Goal: Information Seeking & Learning: Find specific fact

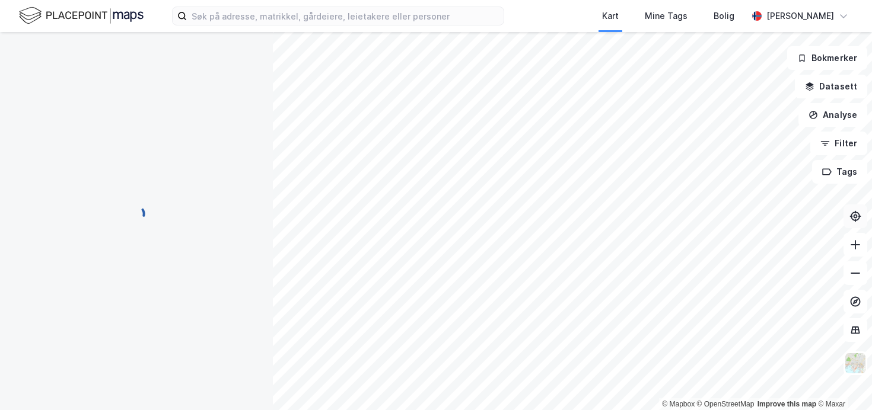
click at [859, 217] on icon at bounding box center [859, 216] width 3 height 1
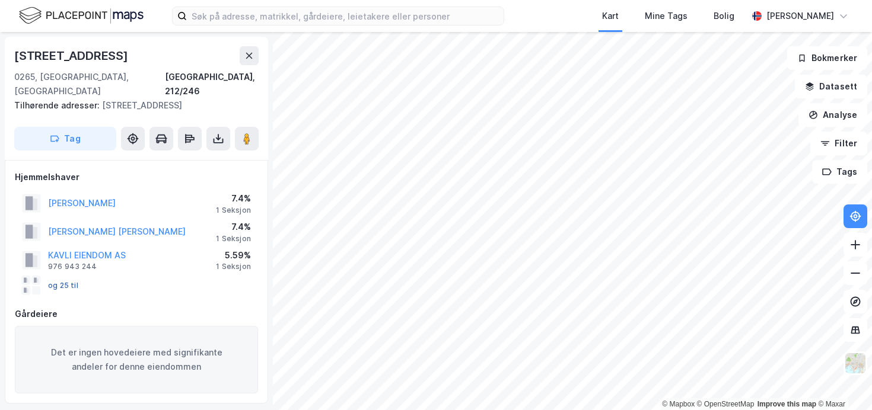
click at [0, 0] on button "og 25 til" at bounding box center [0, 0] width 0 height 0
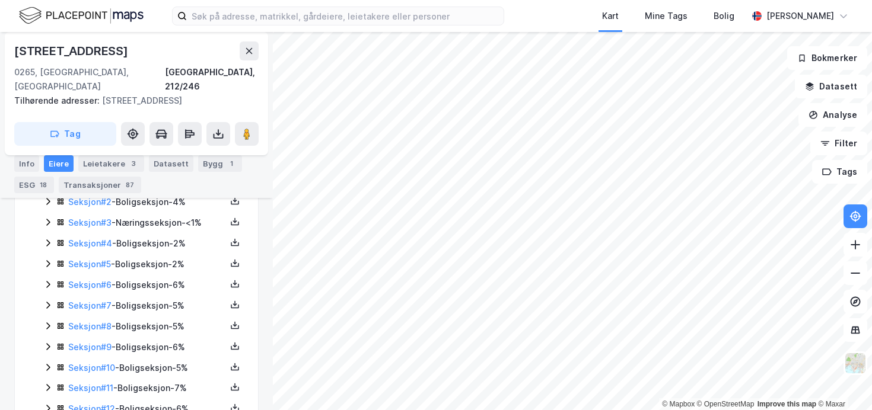
scroll to position [314, 0]
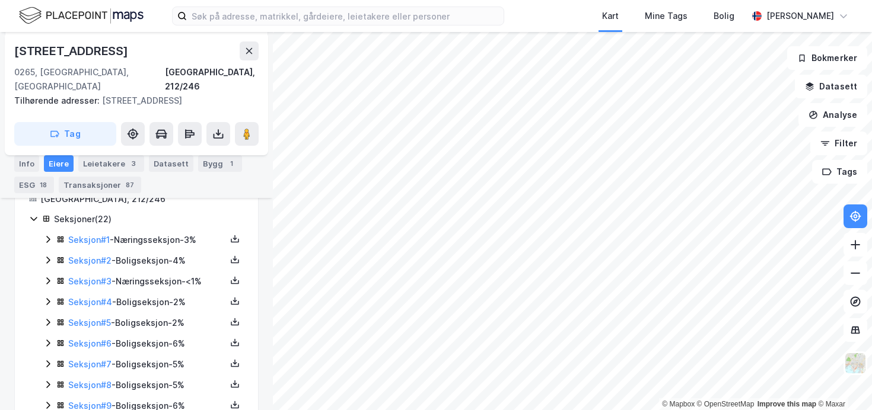
click at [49, 256] on icon at bounding box center [47, 260] width 9 height 9
click at [162, 297] on link "Larsen [PERSON_NAME] E" at bounding box center [182, 302] width 104 height 10
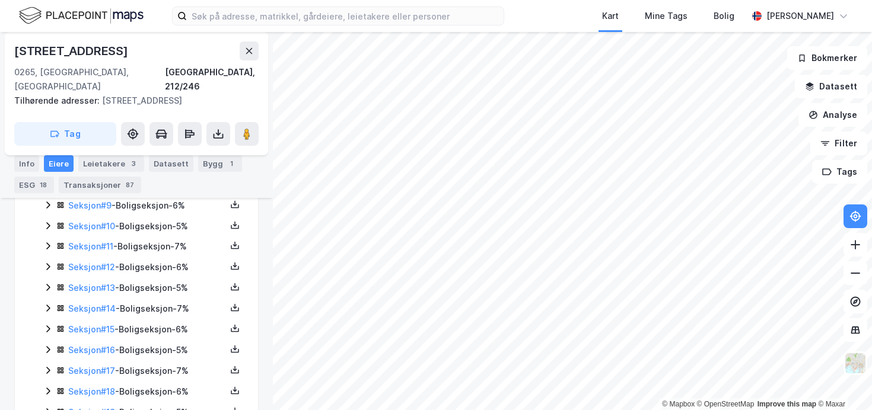
scroll to position [609, 0]
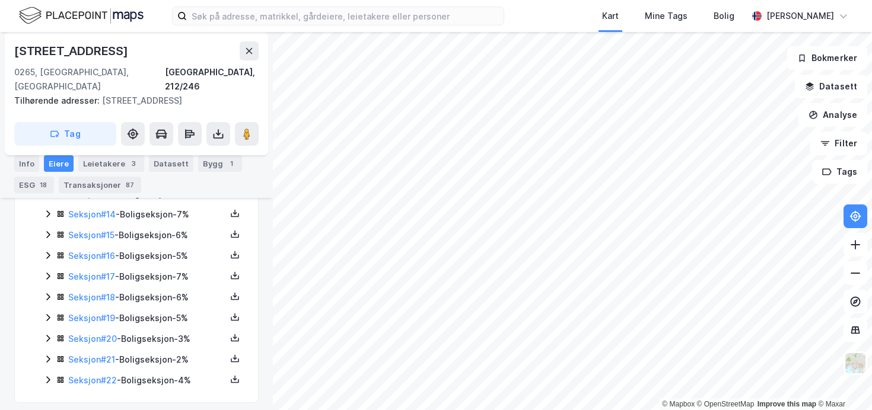
click at [49, 355] on icon at bounding box center [47, 359] width 9 height 9
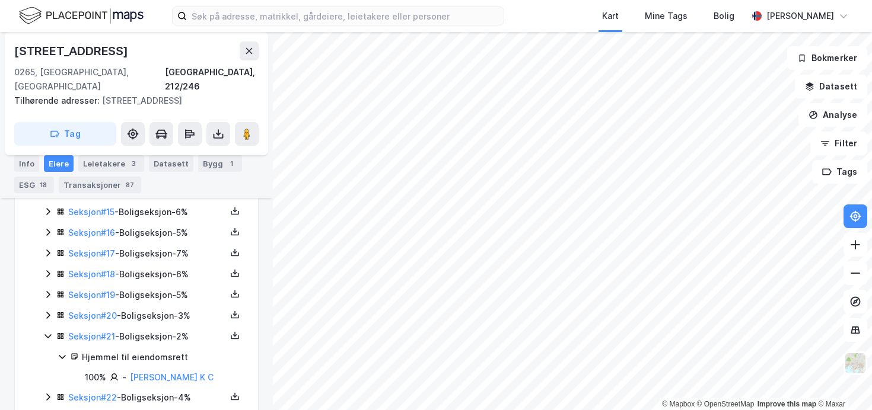
scroll to position [639, 0]
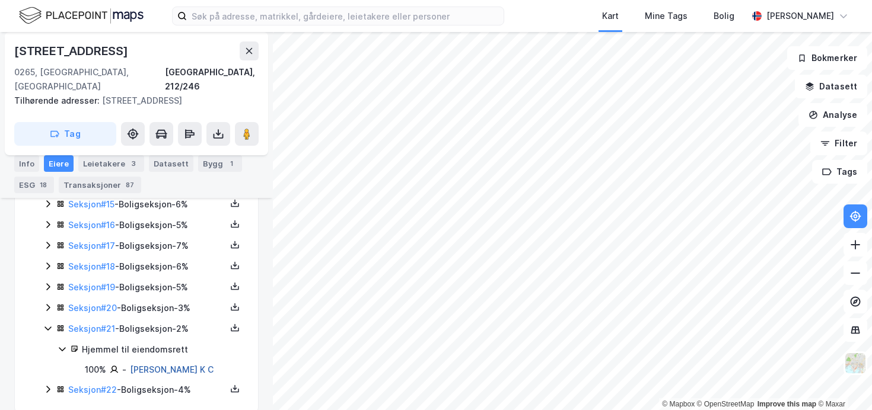
click at [179, 365] on link "[PERSON_NAME] K C" at bounding box center [172, 370] width 84 height 10
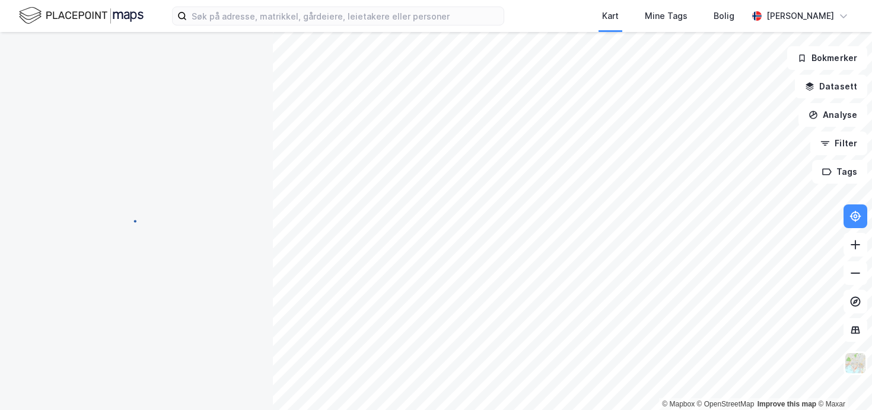
scroll to position [609, 0]
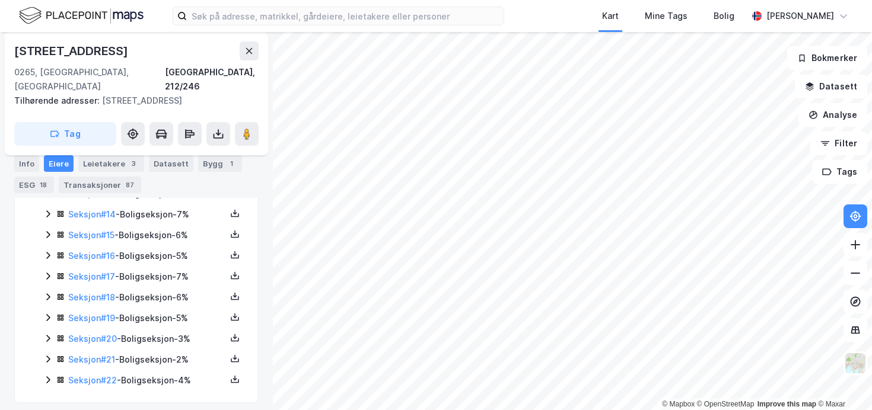
click at [51, 375] on icon at bounding box center [47, 379] width 9 height 9
click at [49, 335] on icon at bounding box center [47, 339] width 9 height 9
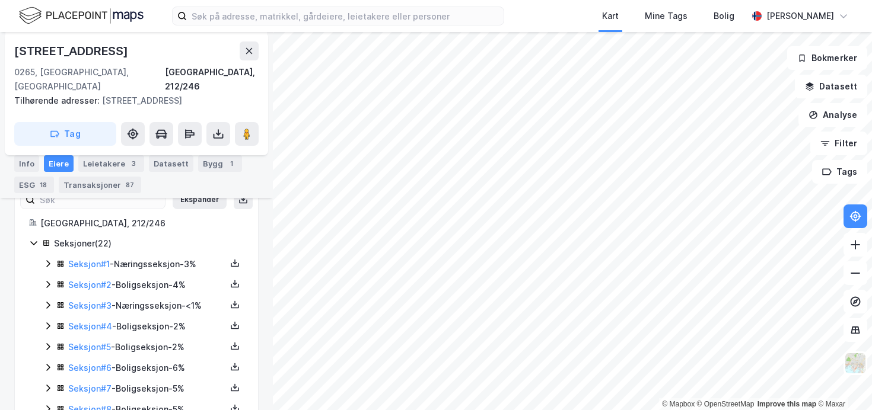
scroll to position [290, 0]
click at [47, 322] on icon at bounding box center [48, 325] width 4 height 7
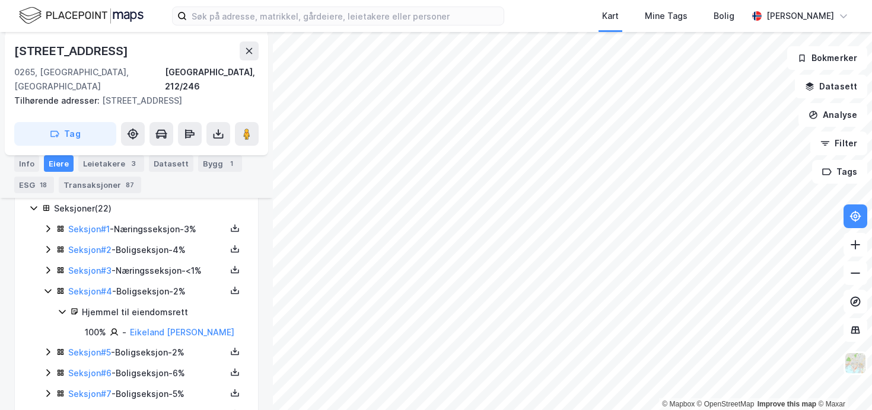
scroll to position [326, 0]
click at [46, 285] on icon at bounding box center [47, 289] width 9 height 9
click at [47, 306] on icon at bounding box center [47, 310] width 9 height 9
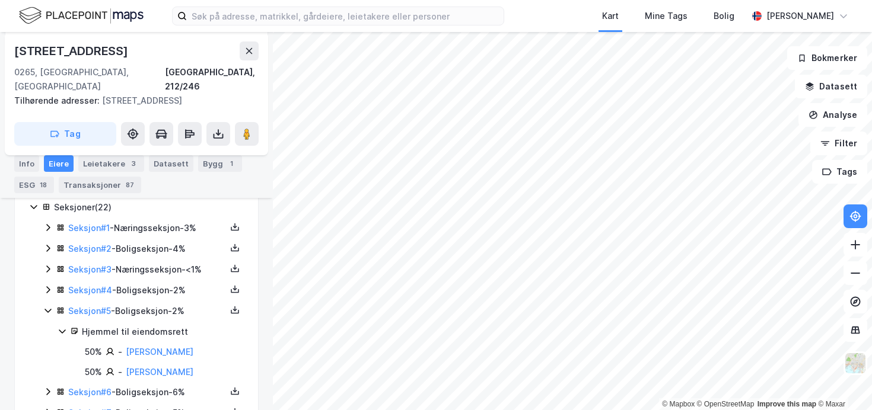
click at [47, 306] on icon at bounding box center [47, 310] width 9 height 9
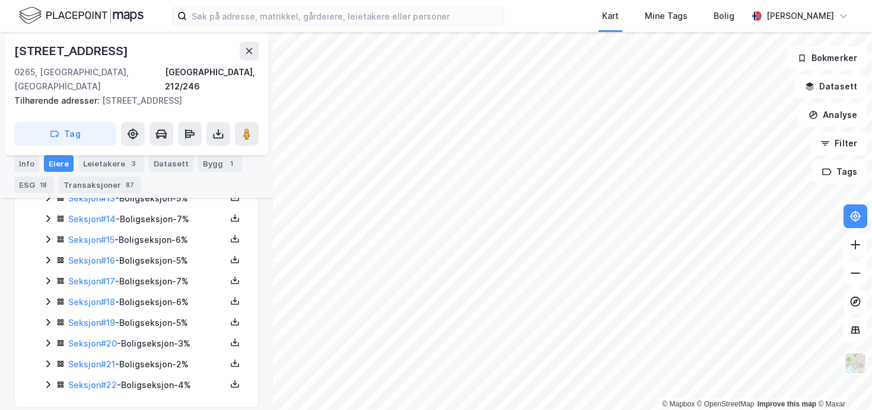
scroll to position [609, 0]
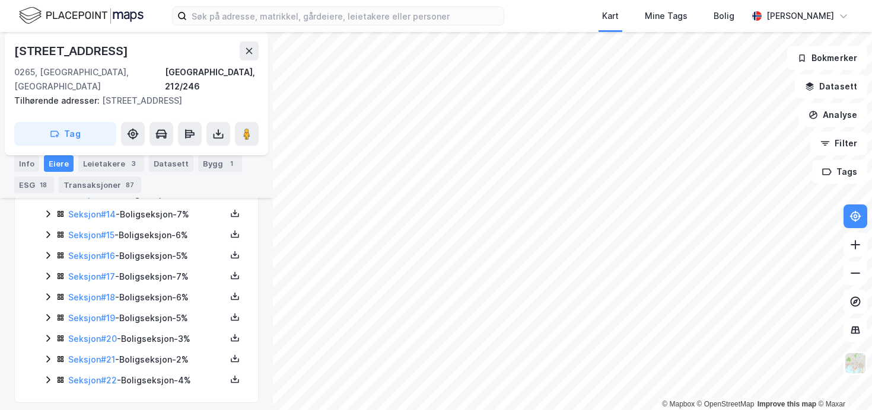
click at [50, 334] on icon at bounding box center [47, 338] width 9 height 9
